Goal: Task Accomplishment & Management: Use online tool/utility

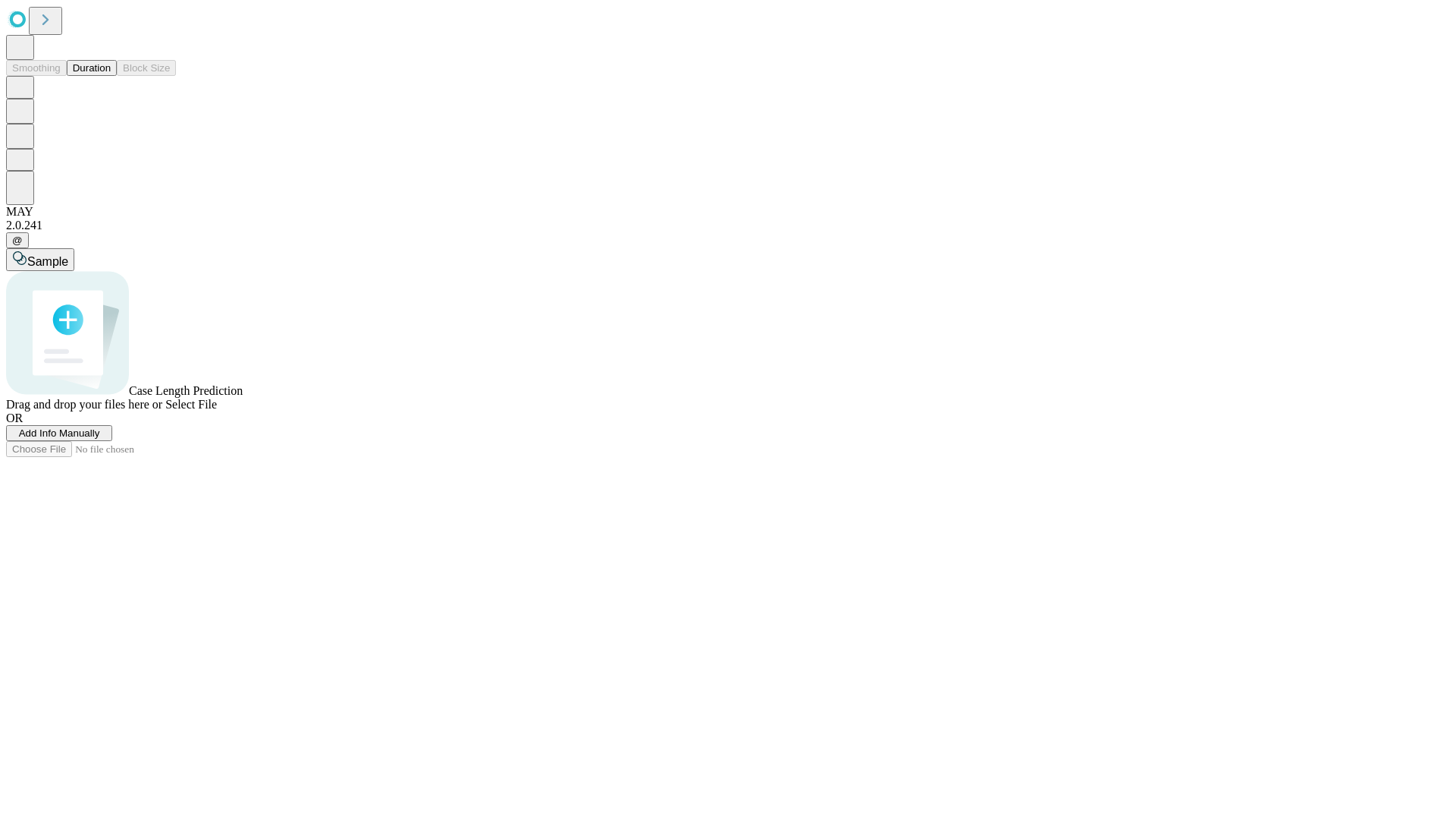
click at [111, 76] on button "Duration" at bounding box center [92, 68] width 50 height 16
click at [100, 438] on span "Add Info Manually" at bounding box center [60, 433] width 81 height 12
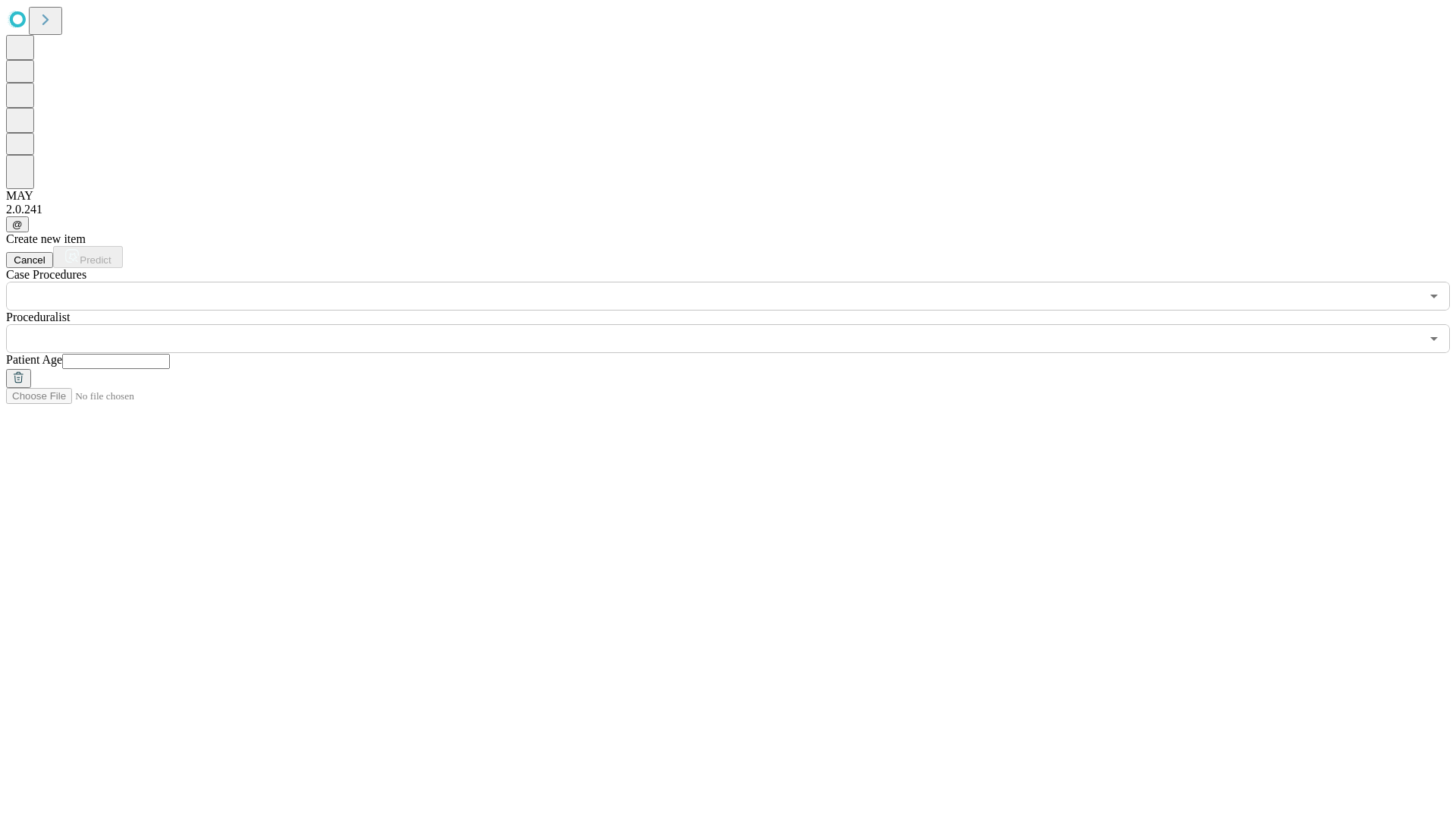
click at [169, 354] on input "text" at bounding box center [115, 361] width 107 height 15
type input "**"
click at [738, 324] on input "text" at bounding box center [713, 338] width 1415 height 29
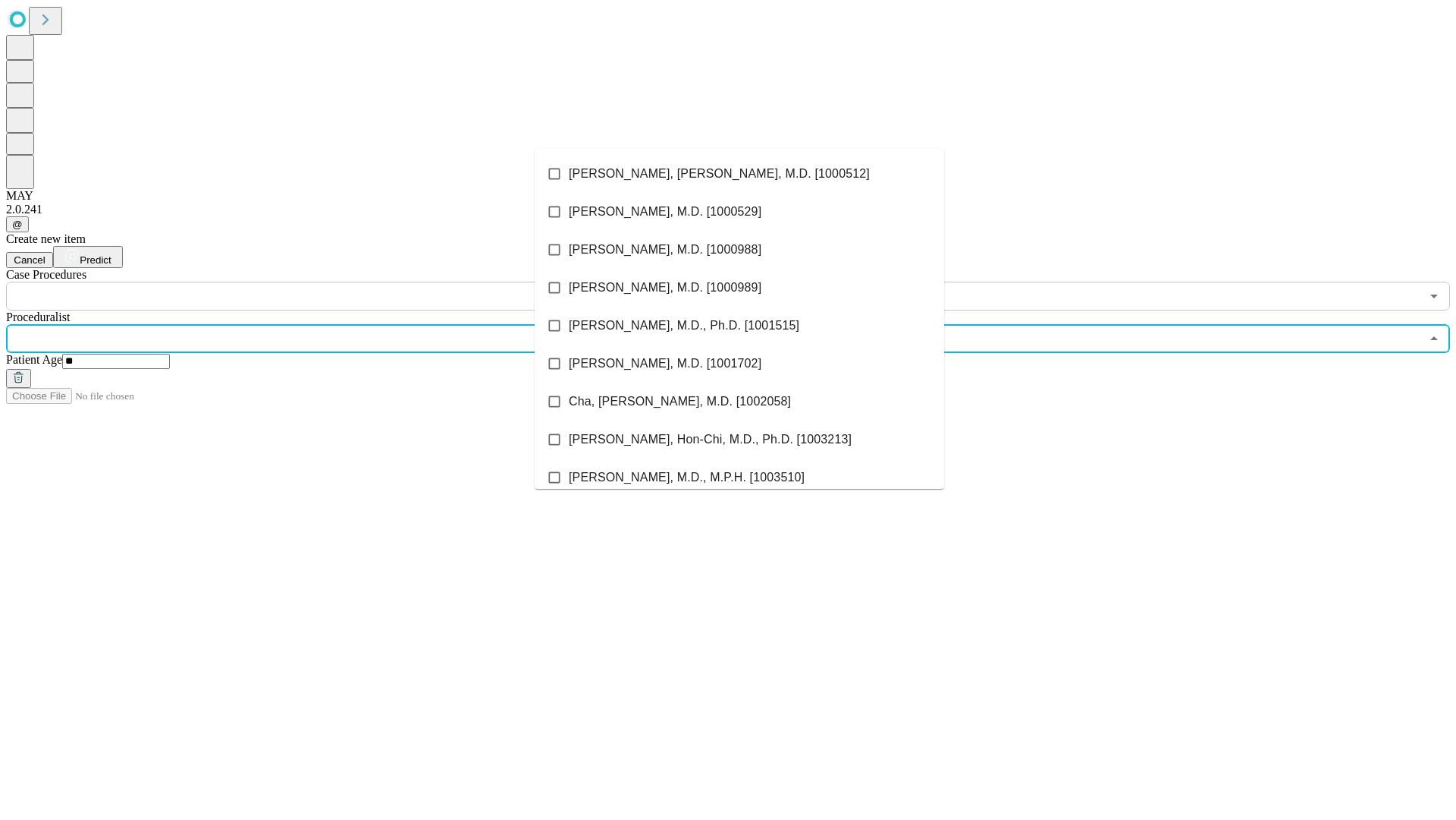
click at [739, 174] on li "[PERSON_NAME], [PERSON_NAME], M.D. [1000512]" at bounding box center [739, 174] width 409 height 38
click at [318, 281] on input "text" at bounding box center [713, 296] width 1415 height 29
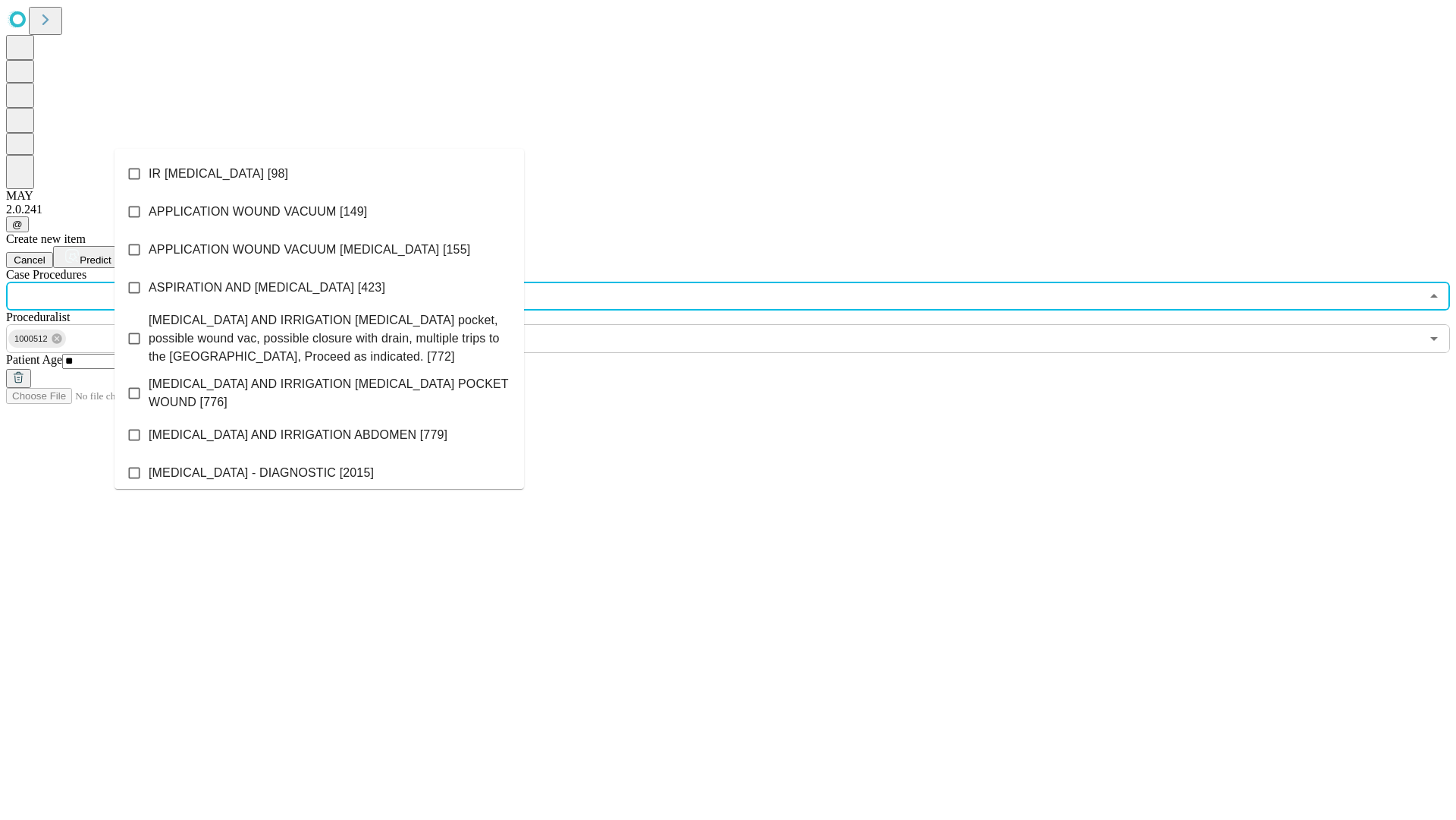
click at [319, 174] on li "IR [MEDICAL_DATA] [98]" at bounding box center [319, 174] width 409 height 38
